Goal: Check status

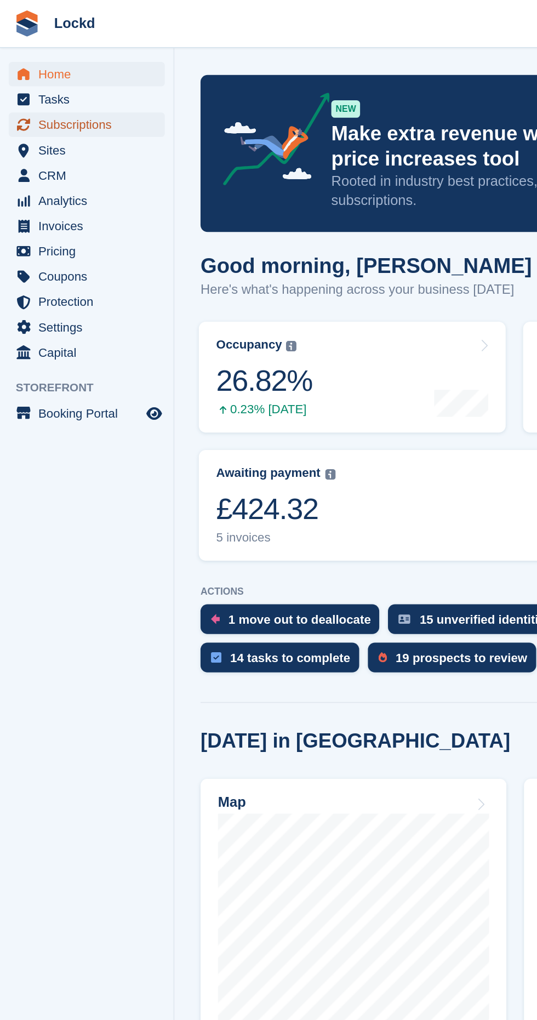
click at [46, 79] on span "Subscriptions" at bounding box center [57, 78] width 66 height 15
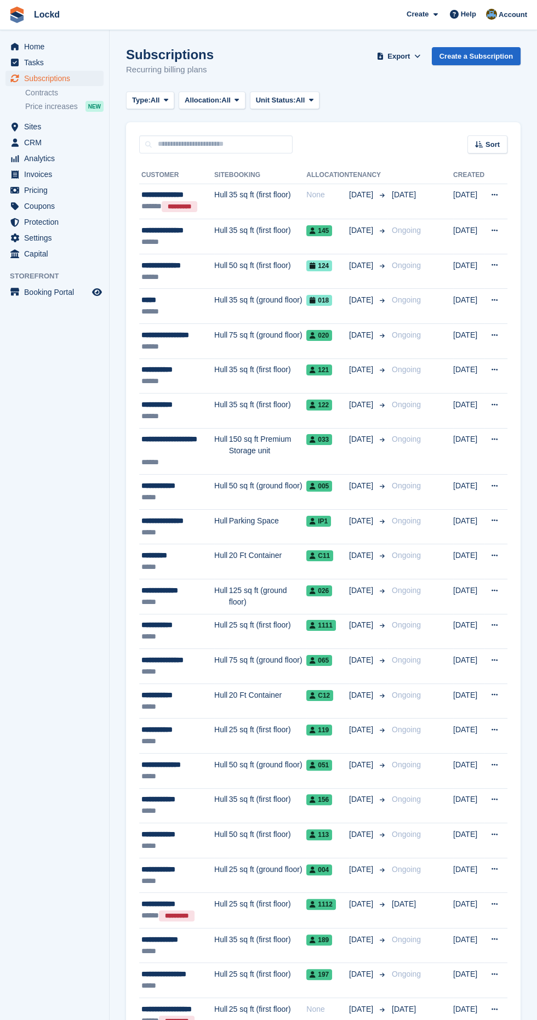
click at [261, 238] on td "35 sq ft (first floor)" at bounding box center [268, 236] width 78 height 35
